Goal: Information Seeking & Learning: Understand process/instructions

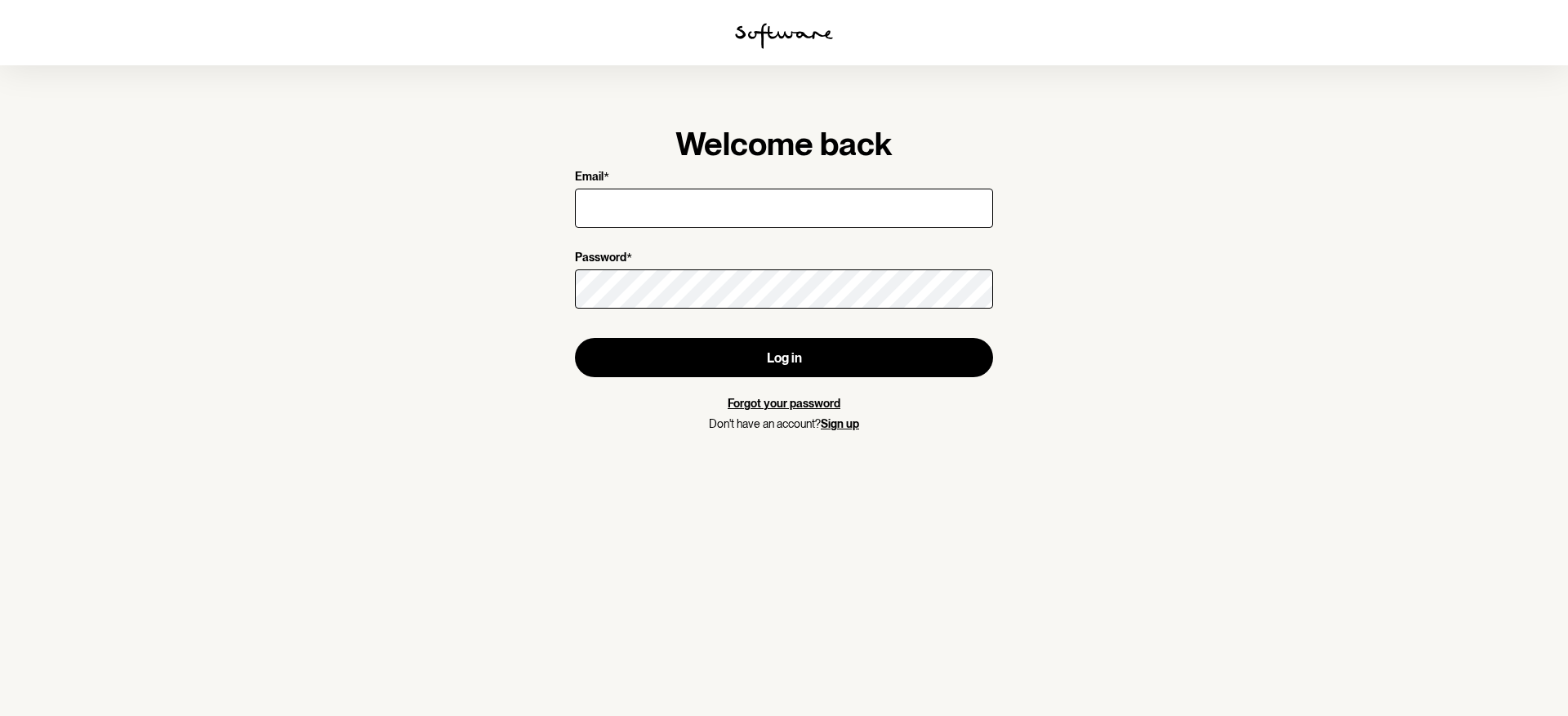
type input "[EMAIL_ADDRESS][DOMAIN_NAME]"
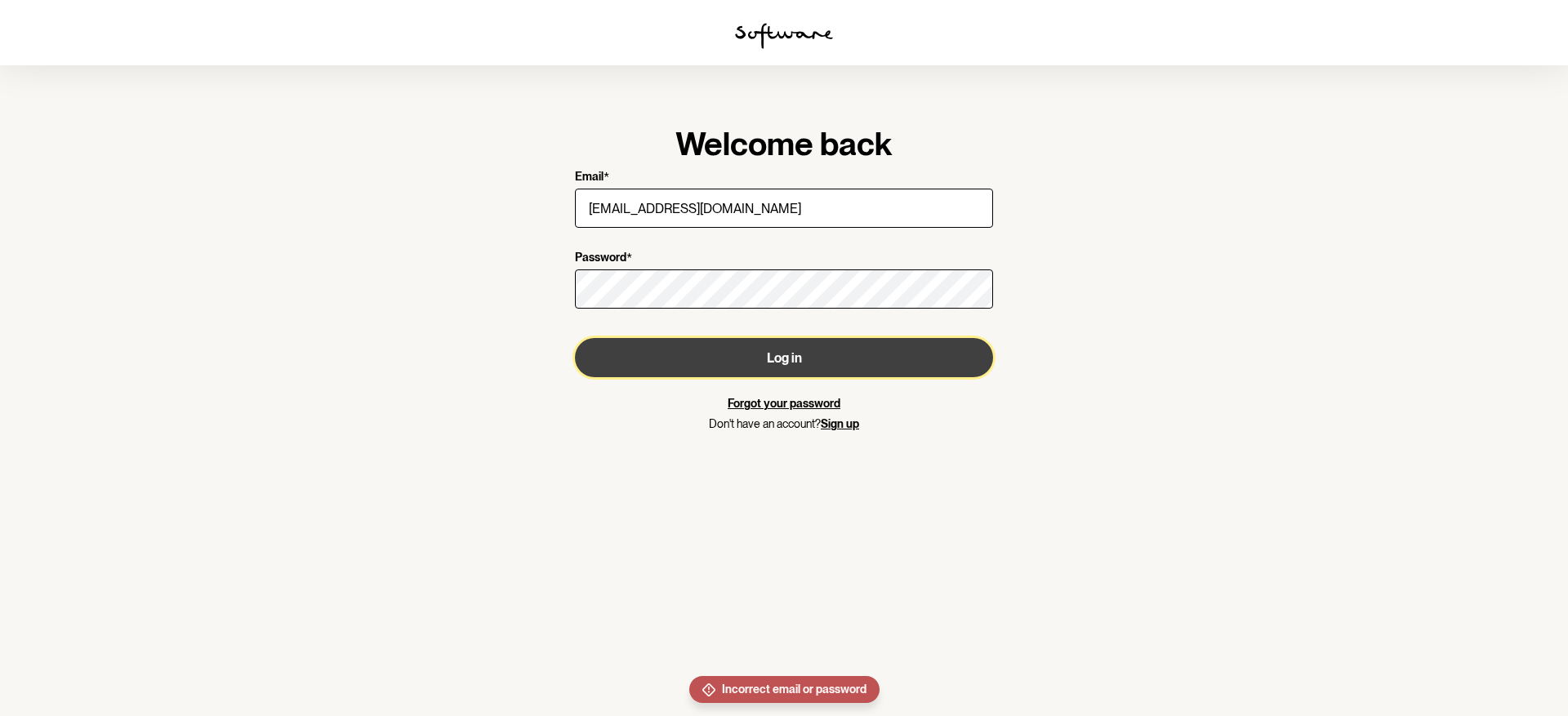
click at [688, 357] on button "Log in" at bounding box center [784, 358] width 418 height 39
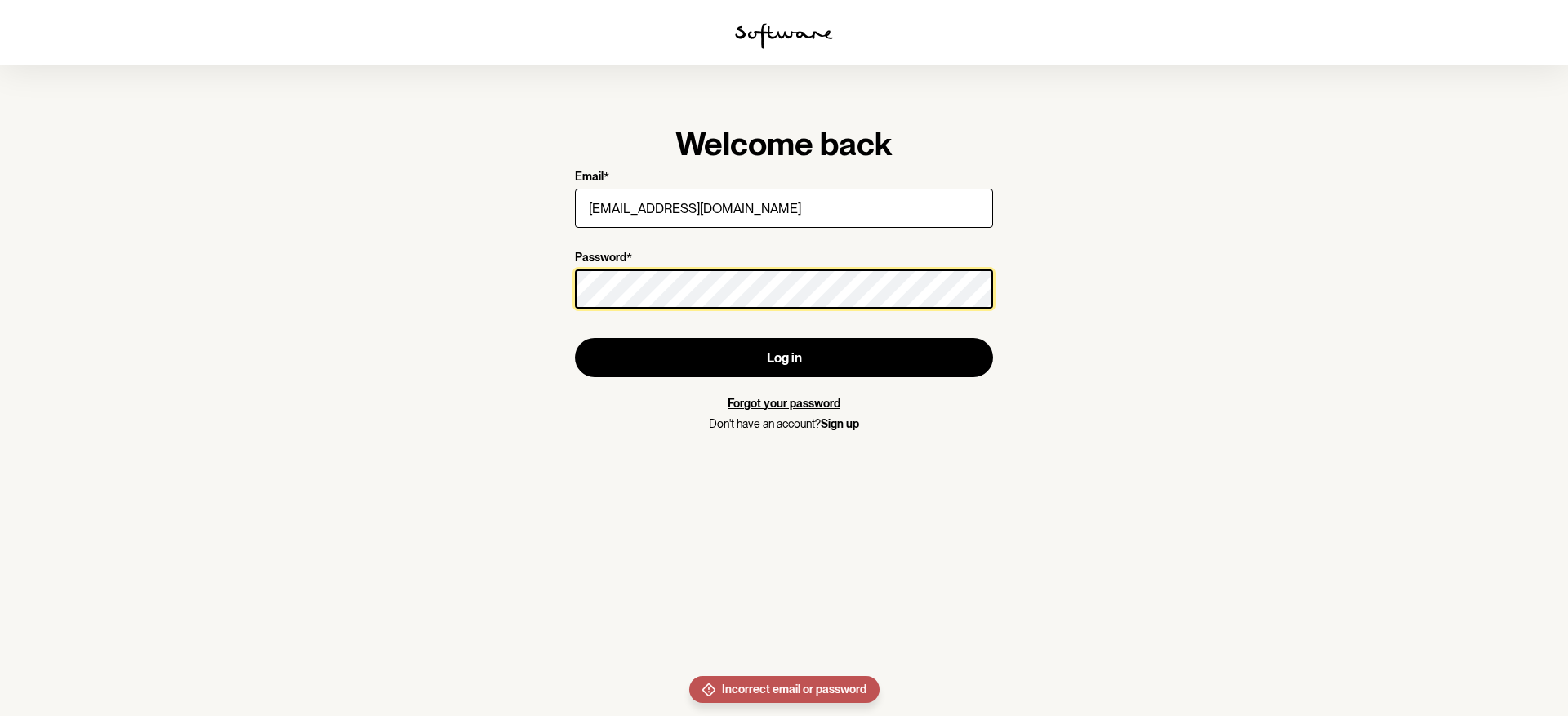
click at [543, 282] on section "Welcome back Email * [EMAIL_ADDRESS][DOMAIN_NAME] Password * Log in Forgot your…" at bounding box center [784, 358] width 1568 height 716
click at [575, 338] on button "Log in" at bounding box center [784, 358] width 418 height 39
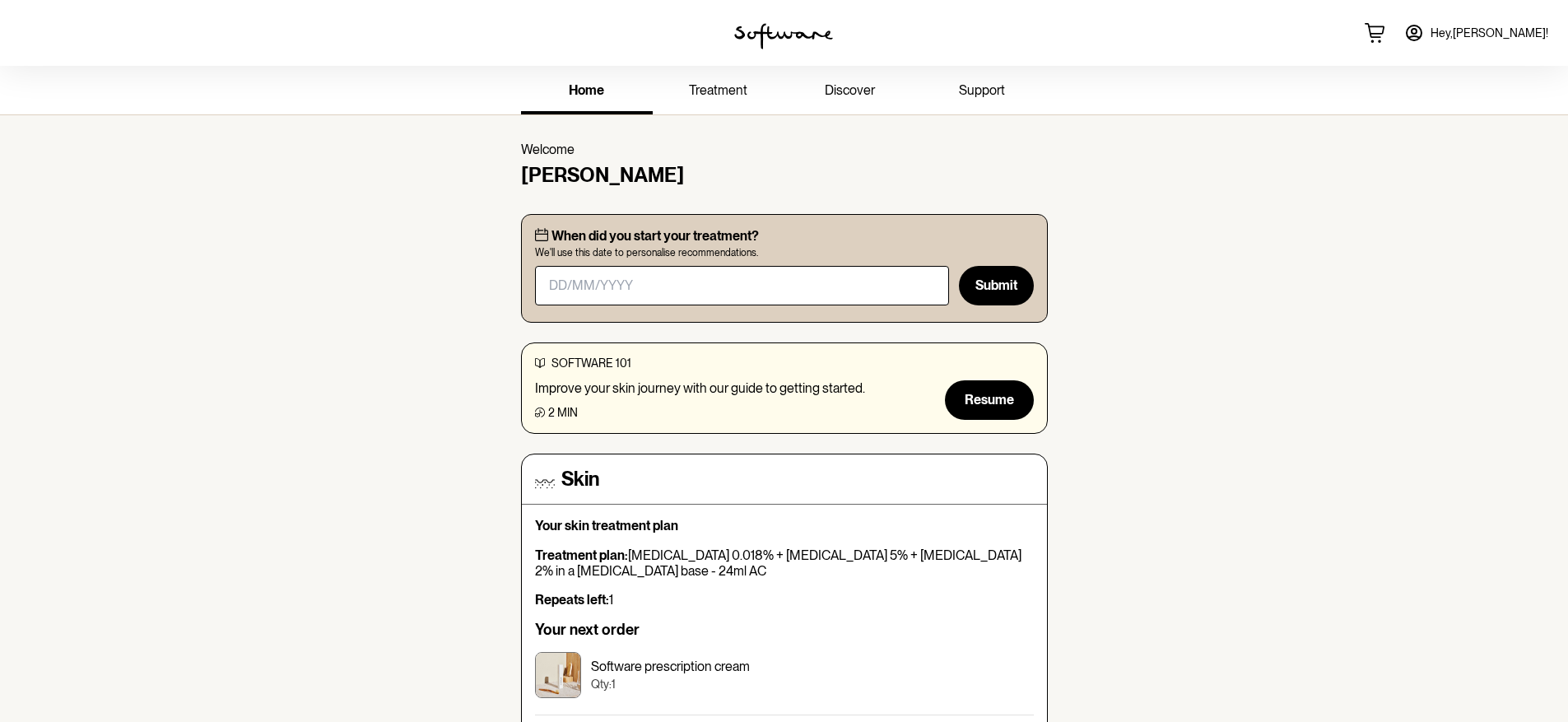
click at [731, 96] on span "treatment" at bounding box center [718, 90] width 59 height 16
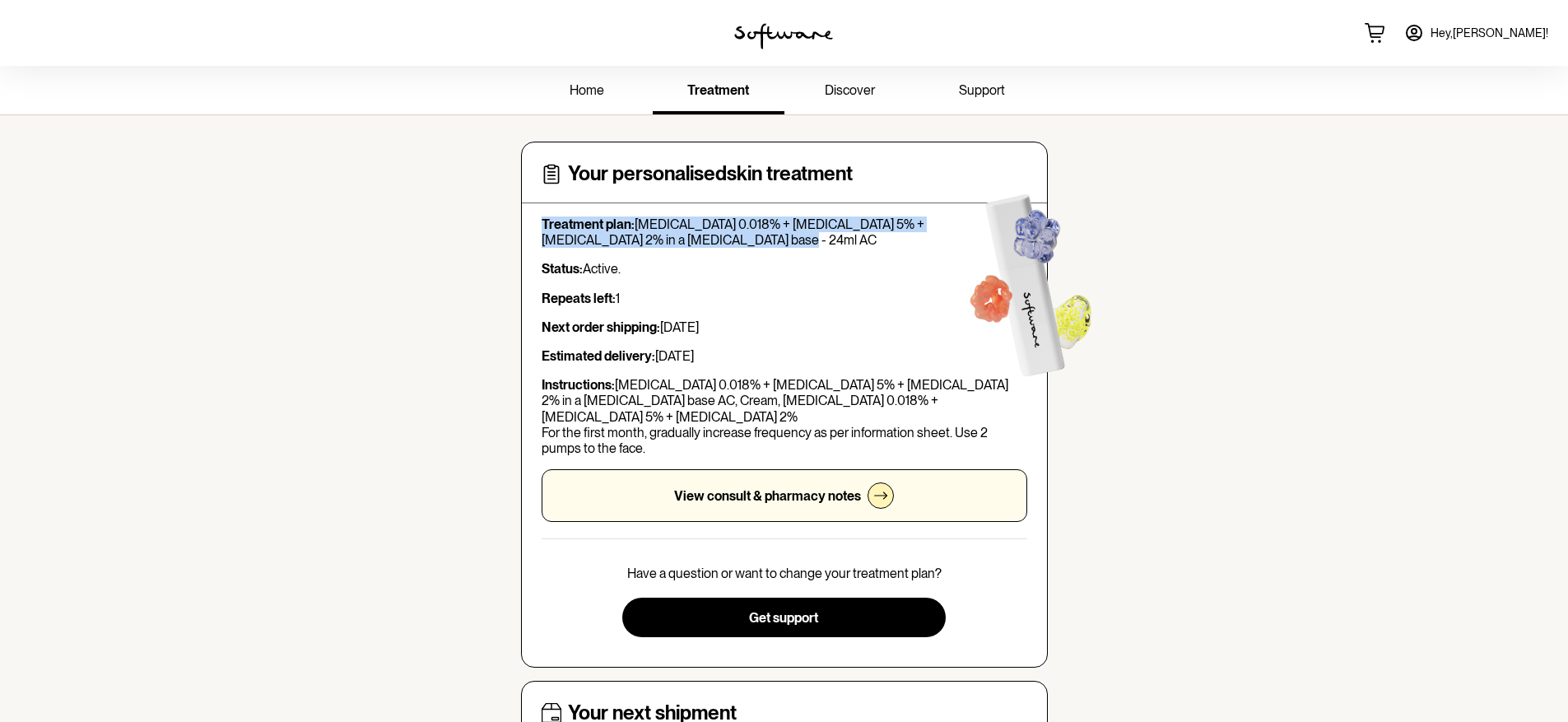
drag, startPoint x: 535, startPoint y: 225, endPoint x: 664, endPoint y: 242, distance: 130.1
click at [664, 242] on div "Your personalised skin treatment Treatment plan: [MEDICAL_DATA] 0.018% + [MEDIC…" at bounding box center [784, 404] width 527 height 526
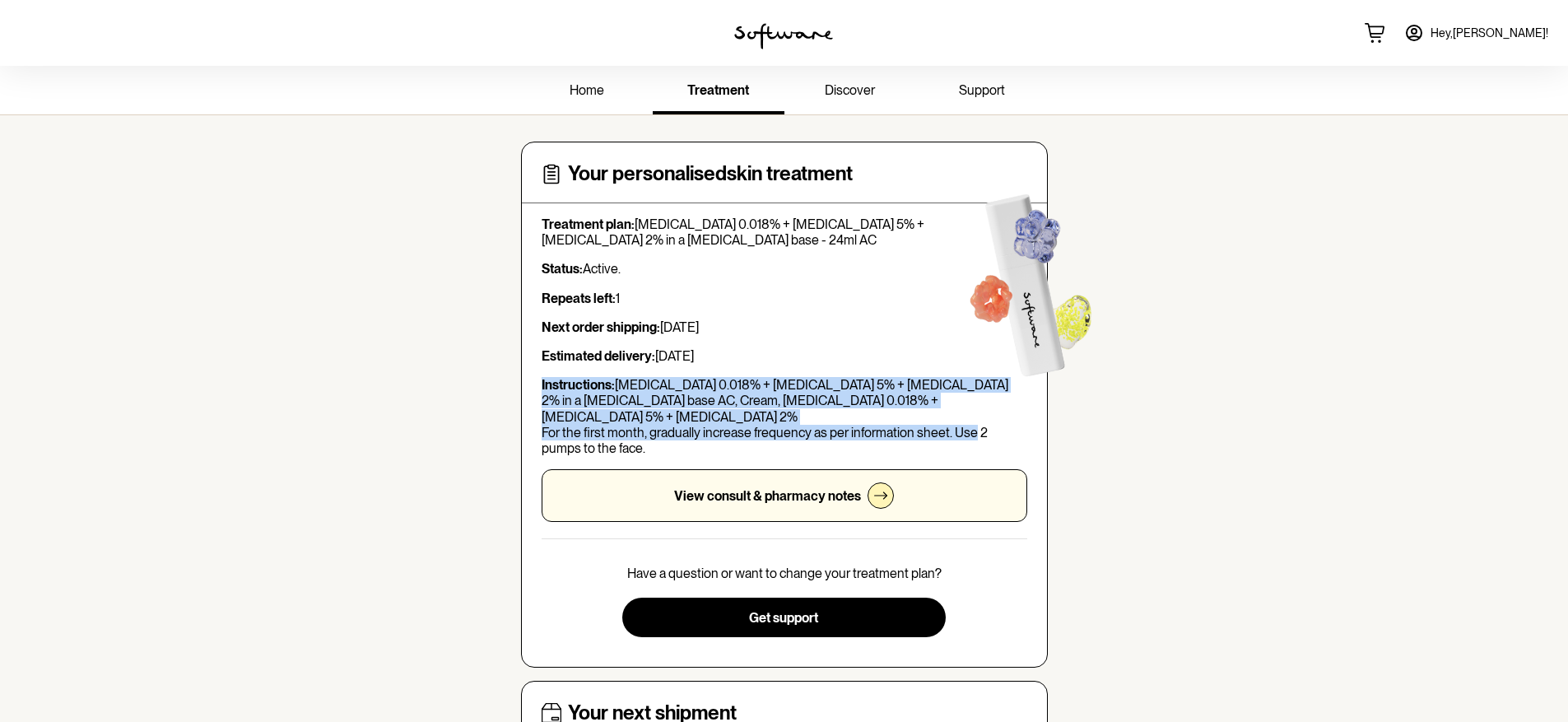
drag, startPoint x: 677, startPoint y: 432, endPoint x: 514, endPoint y: 385, distance: 169.6
copy p "Instructions: [MEDICAL_DATA] 0.018% + [MEDICAL_DATA] 5% + [MEDICAL_DATA] 2% in …"
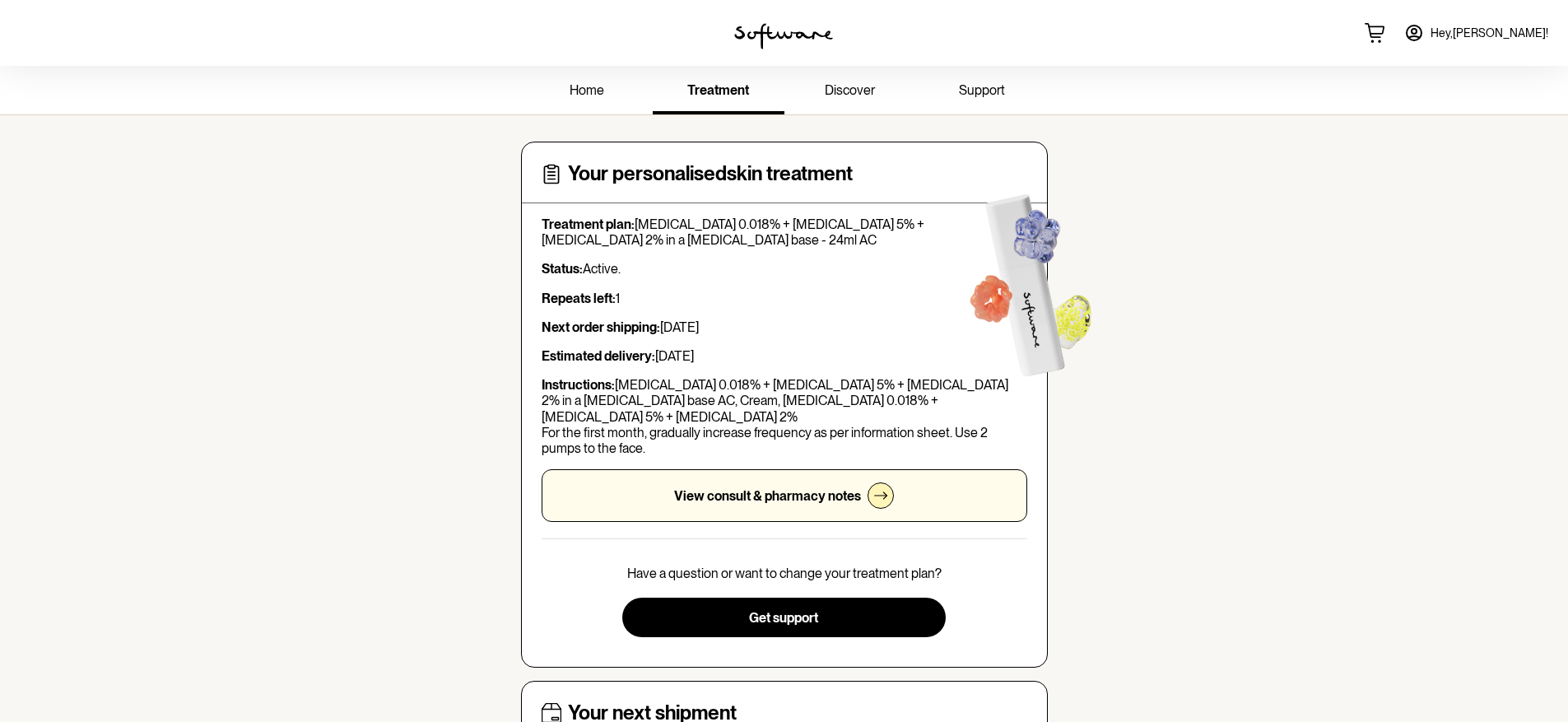
click at [837, 489] on p "View consult & pharmacy notes" at bounding box center [768, 496] width 187 height 16
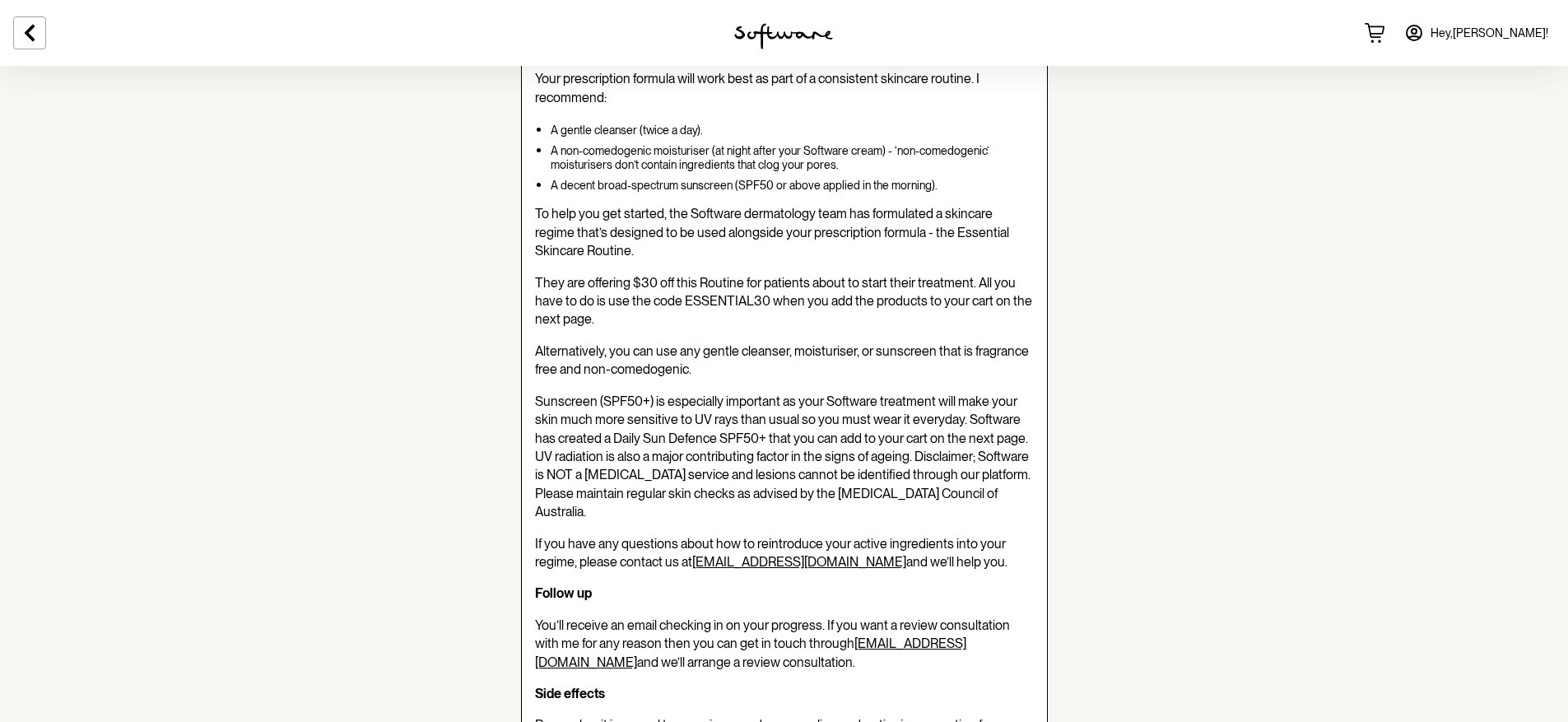
scroll to position [475, 0]
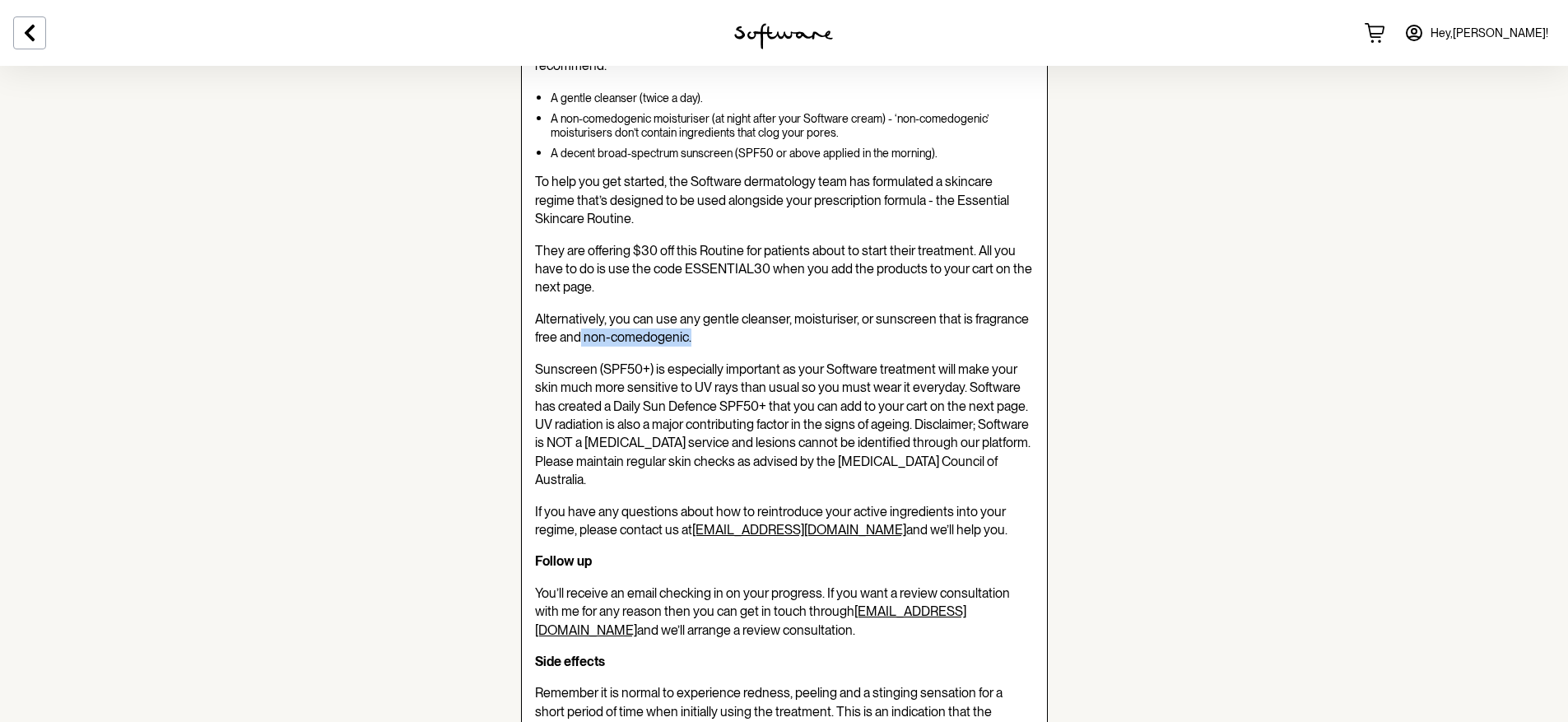
drag, startPoint x: 580, startPoint y: 335, endPoint x: 695, endPoint y: 337, distance: 115.0
click at [695, 337] on p "Alternatively, you can use any gentle cleanser, moisturiser, or sunscreen that …" at bounding box center [784, 328] width 499 height 37
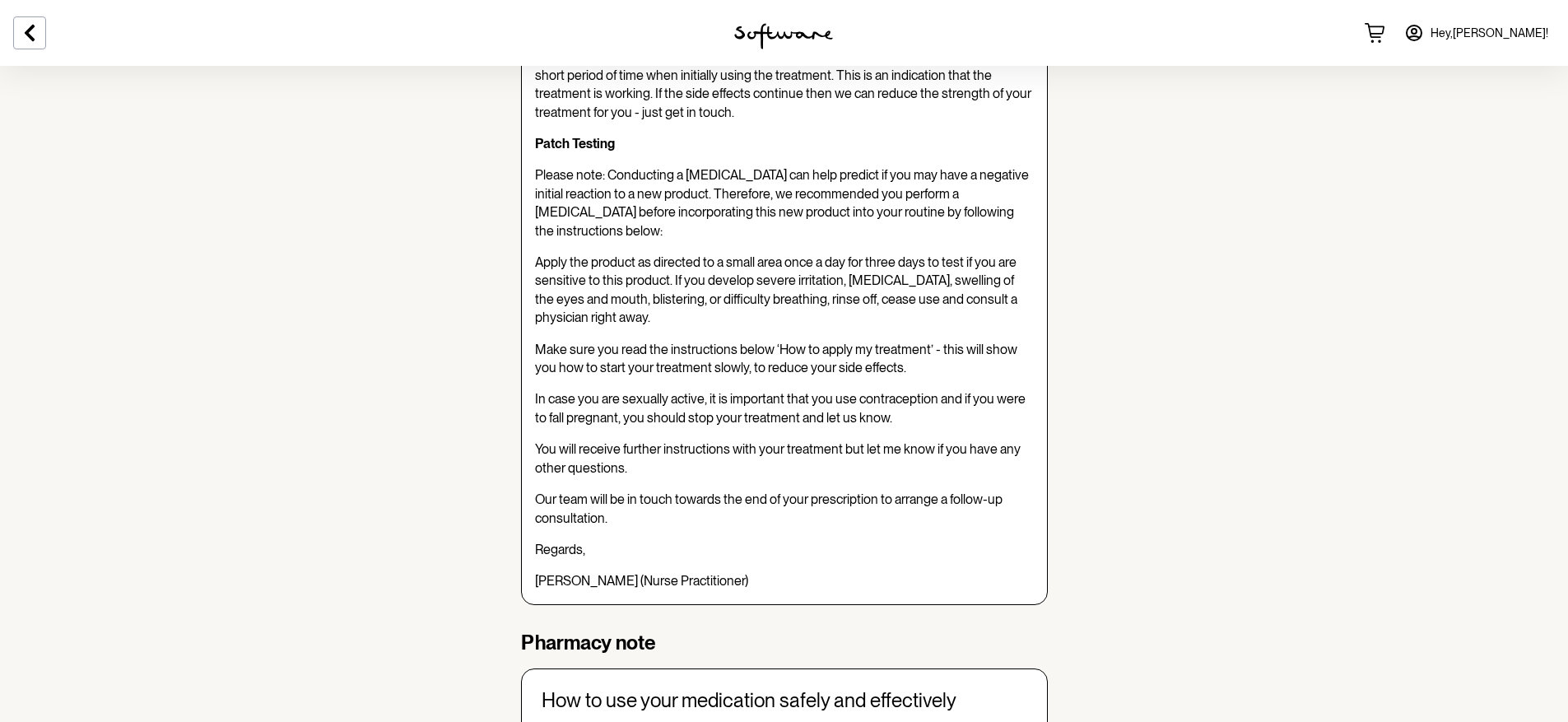
scroll to position [1325, 0]
